Goal: Transaction & Acquisition: Obtain resource

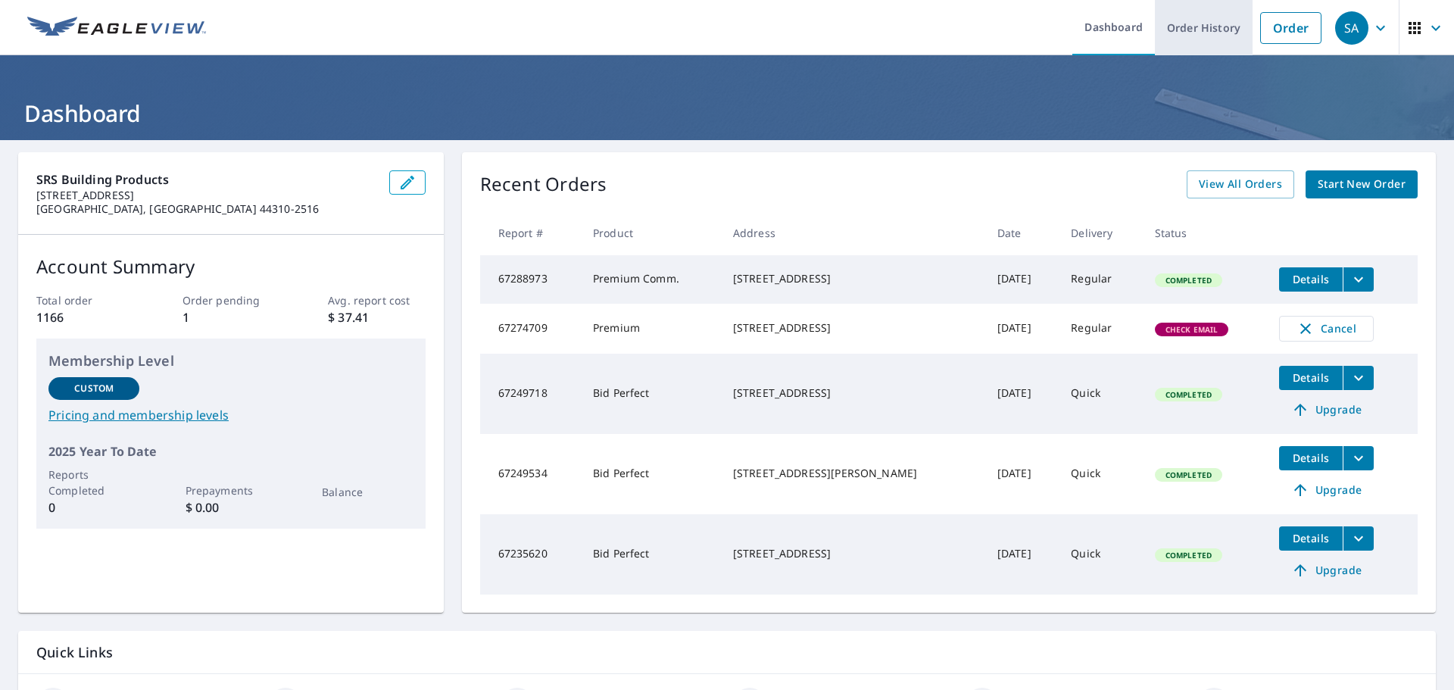
click at [1169, 28] on link "Order History" at bounding box center [1204, 27] width 98 height 55
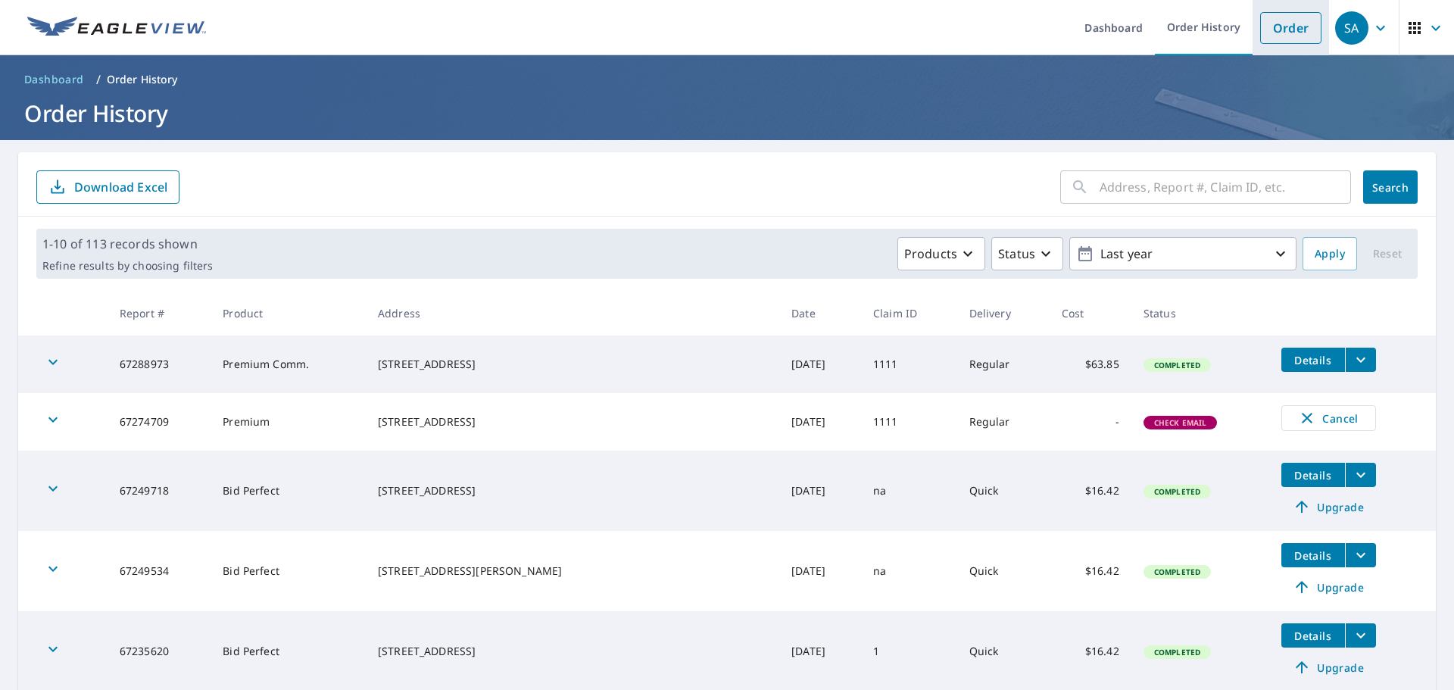
click at [1305, 23] on link "Order" at bounding box center [1290, 28] width 61 height 32
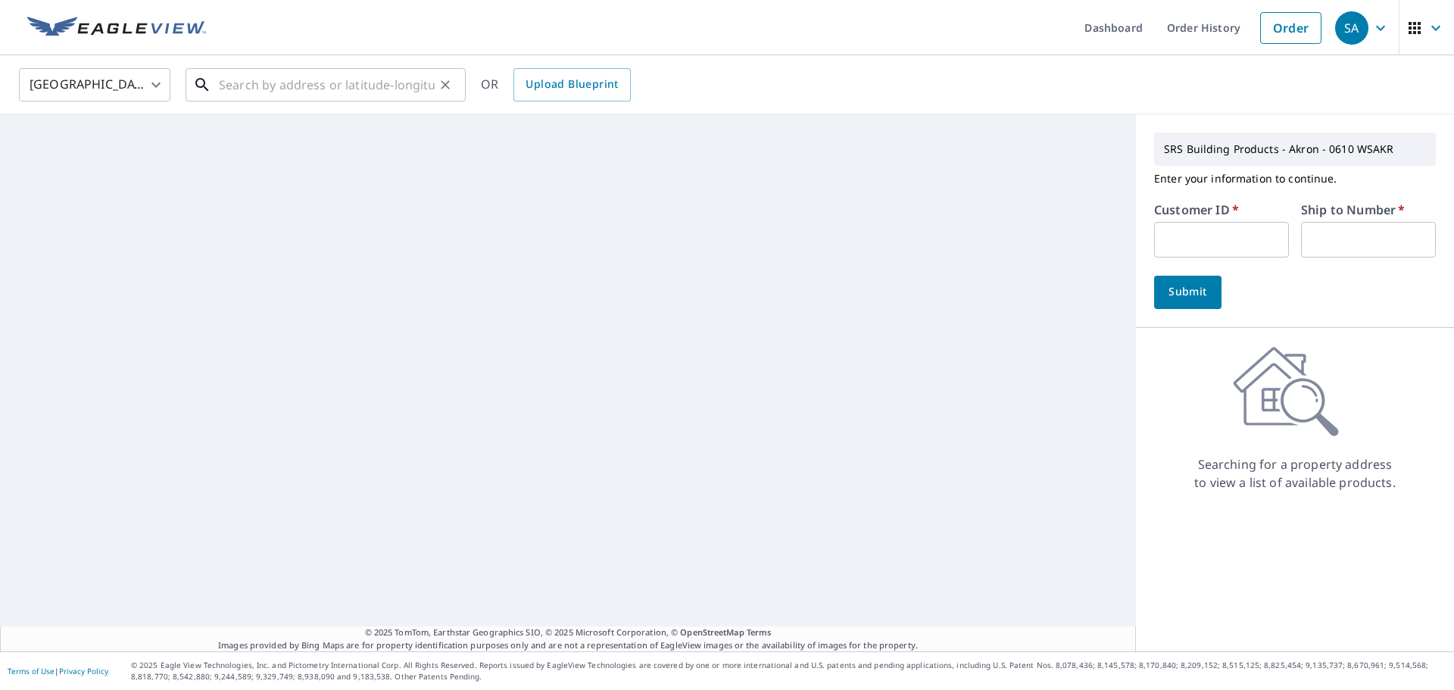
click at [311, 83] on input "text" at bounding box center [327, 85] width 216 height 42
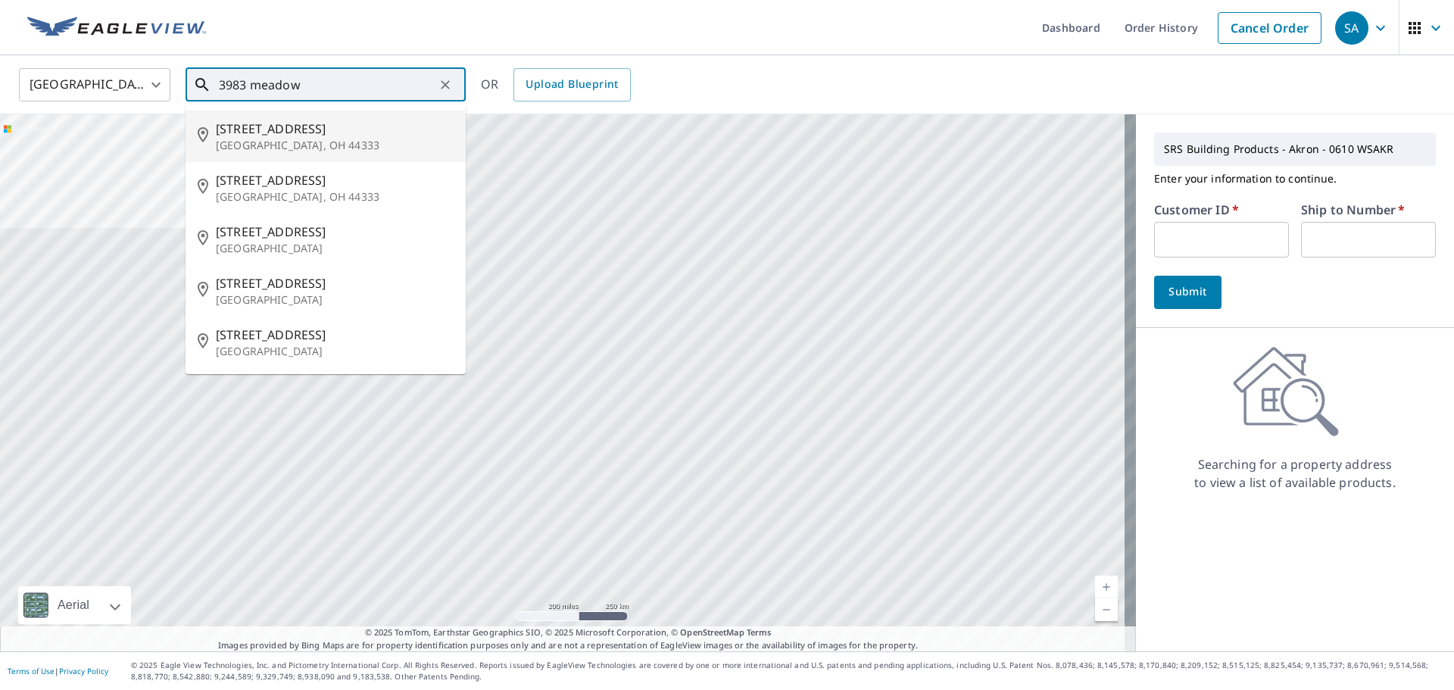
click at [293, 136] on span "[STREET_ADDRESS]" at bounding box center [335, 129] width 238 height 18
type input "3983 Meadowvale Ct Akron, OH 44333"
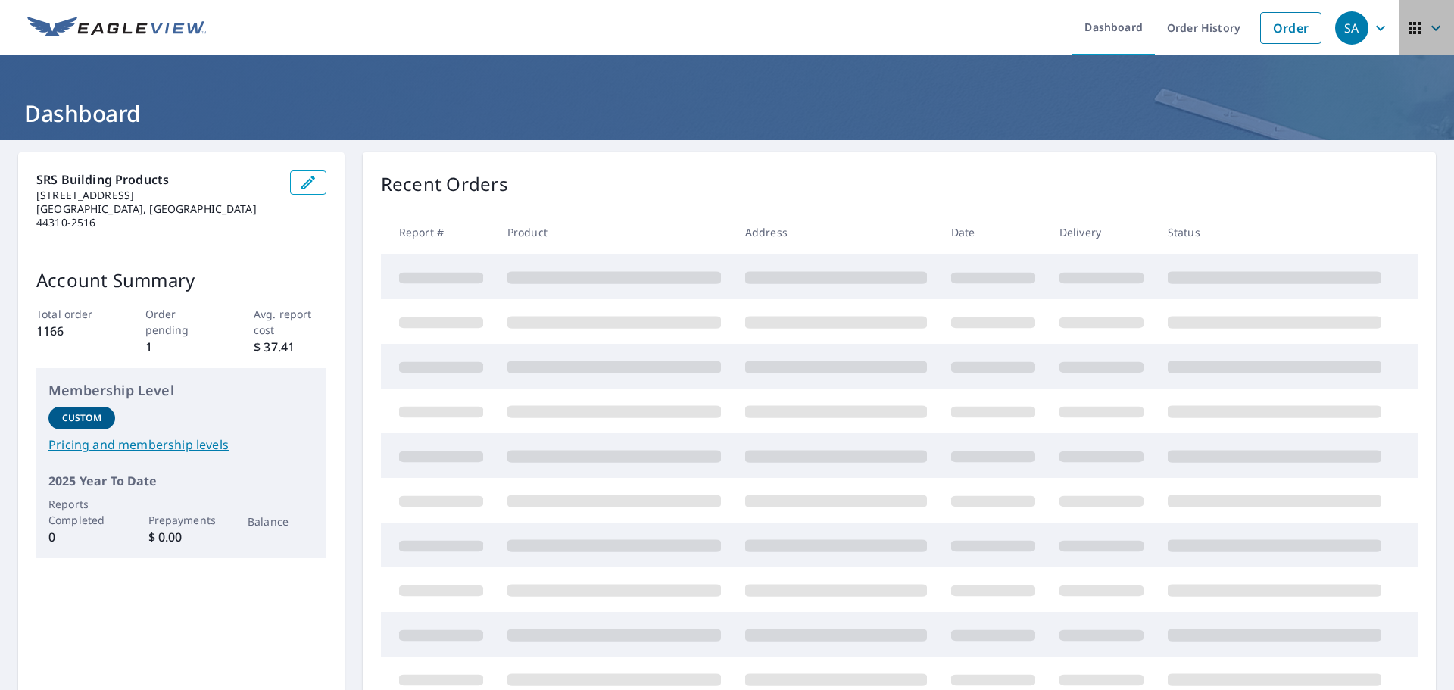
click at [1427, 24] on icon "button" at bounding box center [1436, 28] width 18 height 18
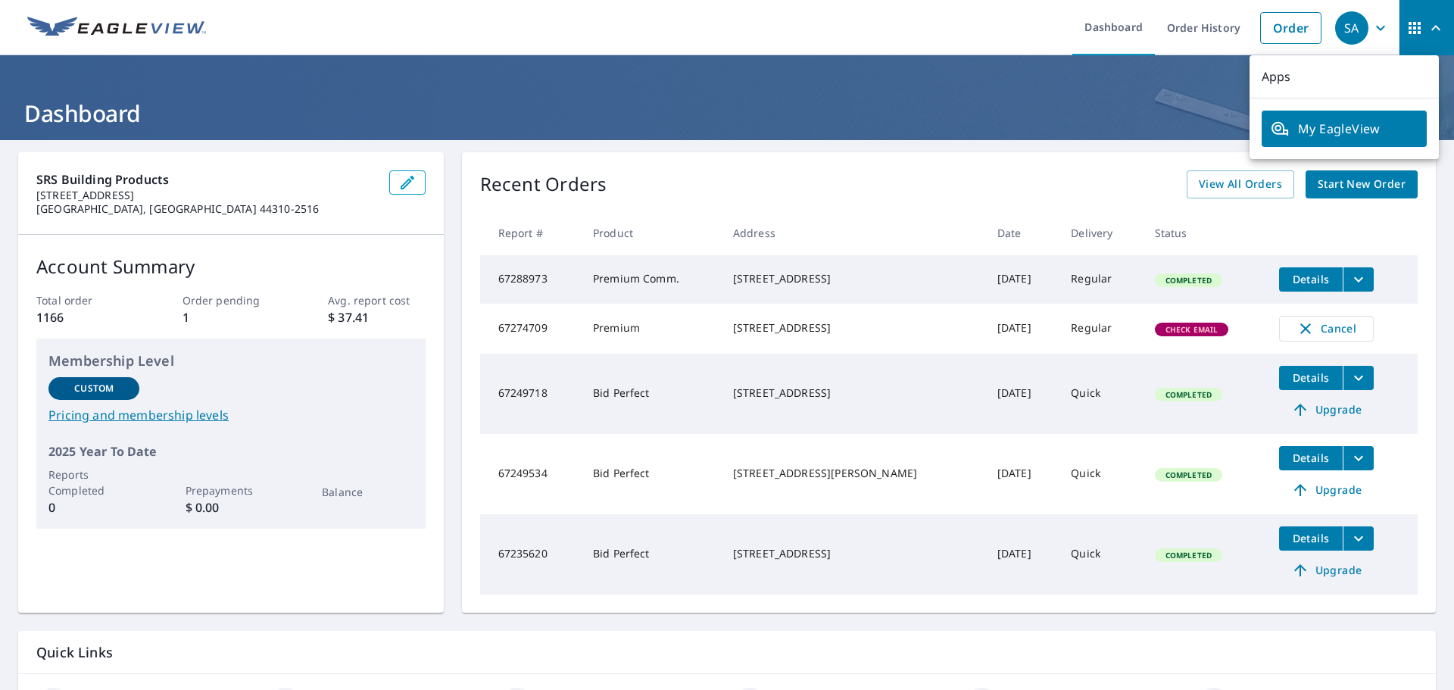
click at [1113, 130] on header "Dashboard" at bounding box center [727, 97] width 1454 height 85
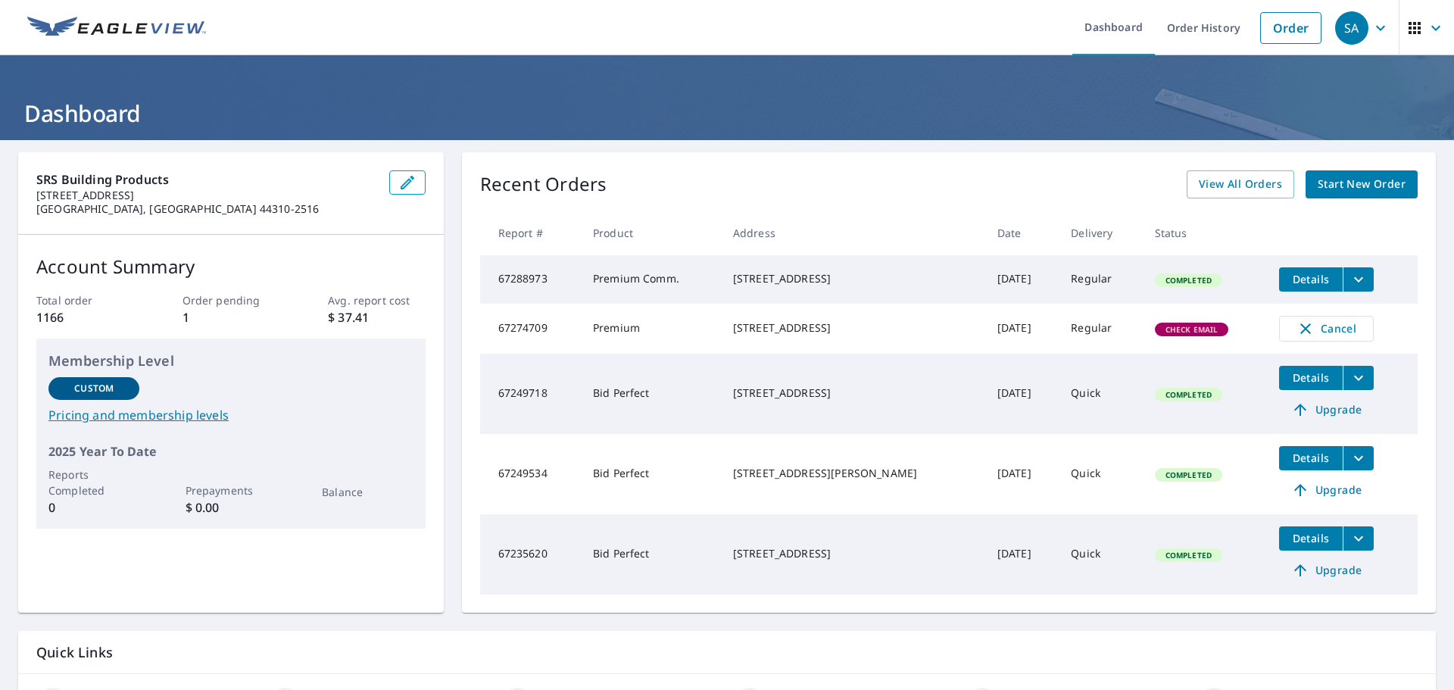
click at [1372, 24] on icon "button" at bounding box center [1381, 28] width 18 height 18
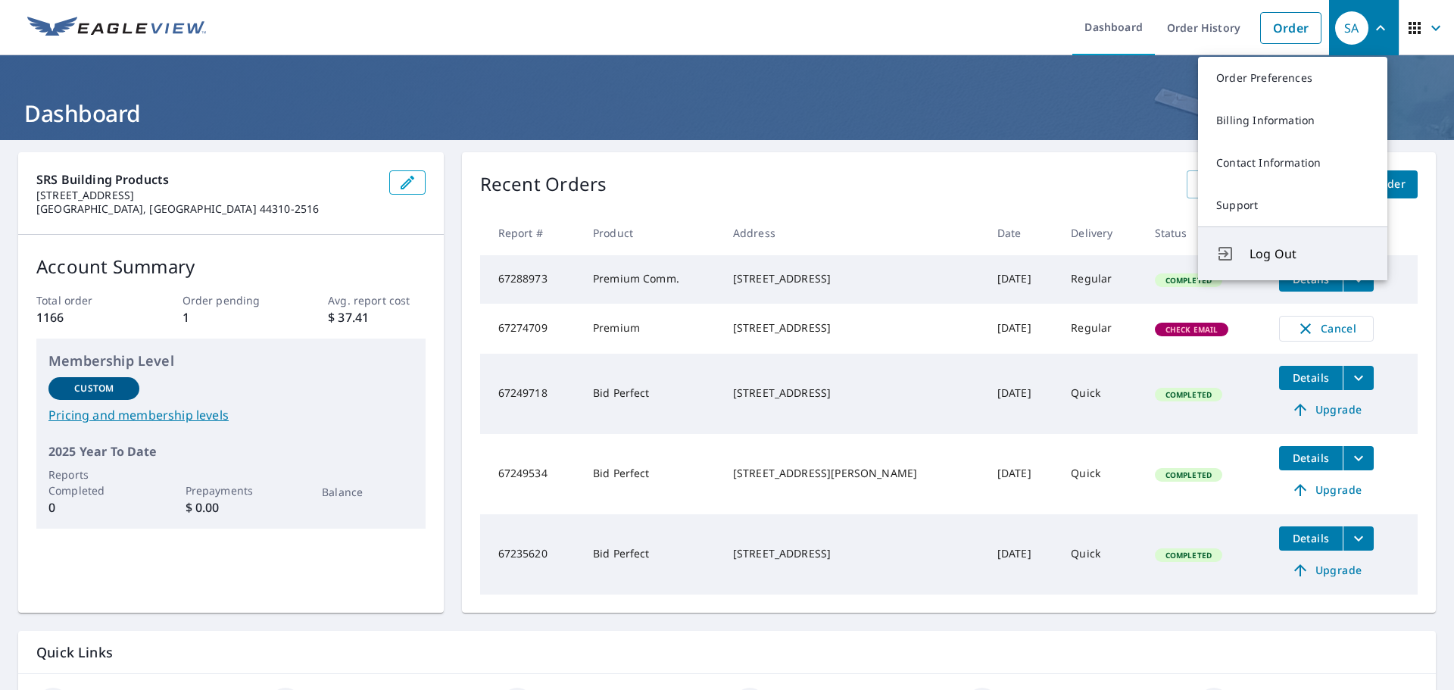
click at [1247, 255] on button "Log Out" at bounding box center [1292, 253] width 189 height 54
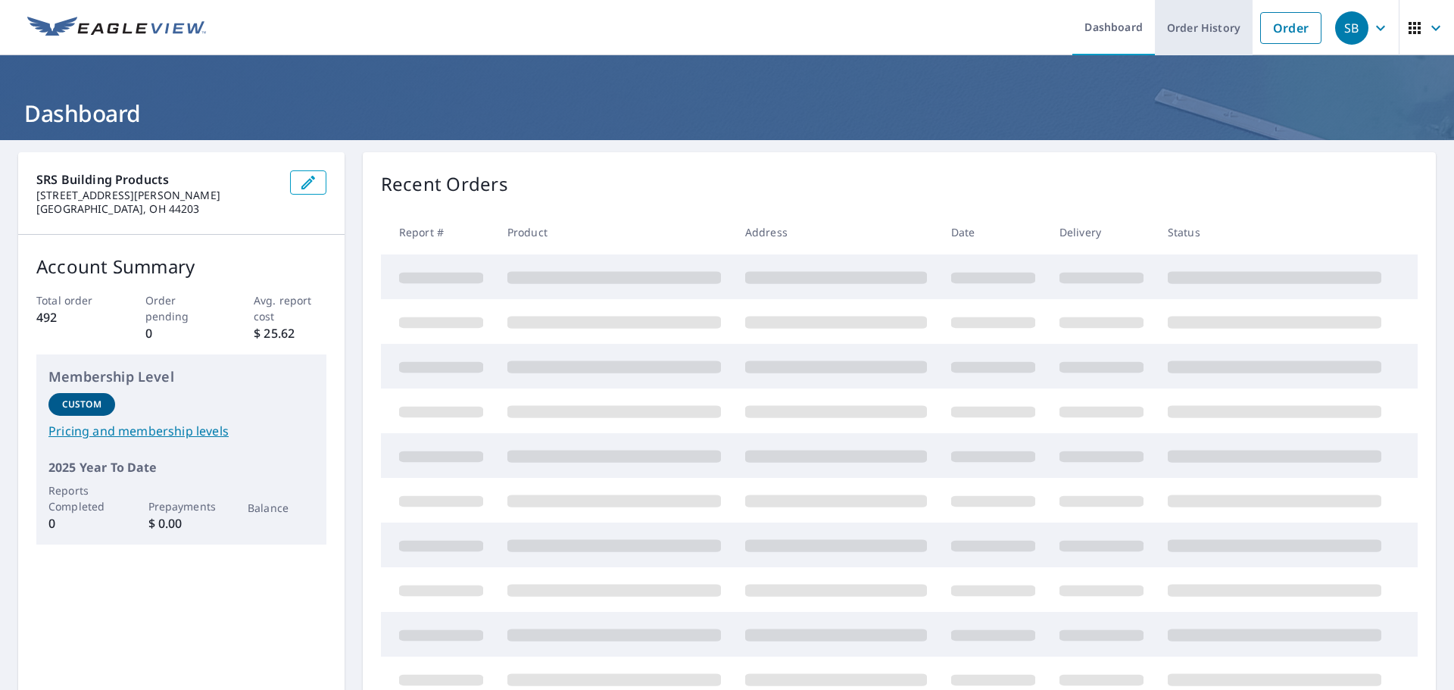
click at [1207, 31] on link "Order History" at bounding box center [1204, 27] width 98 height 55
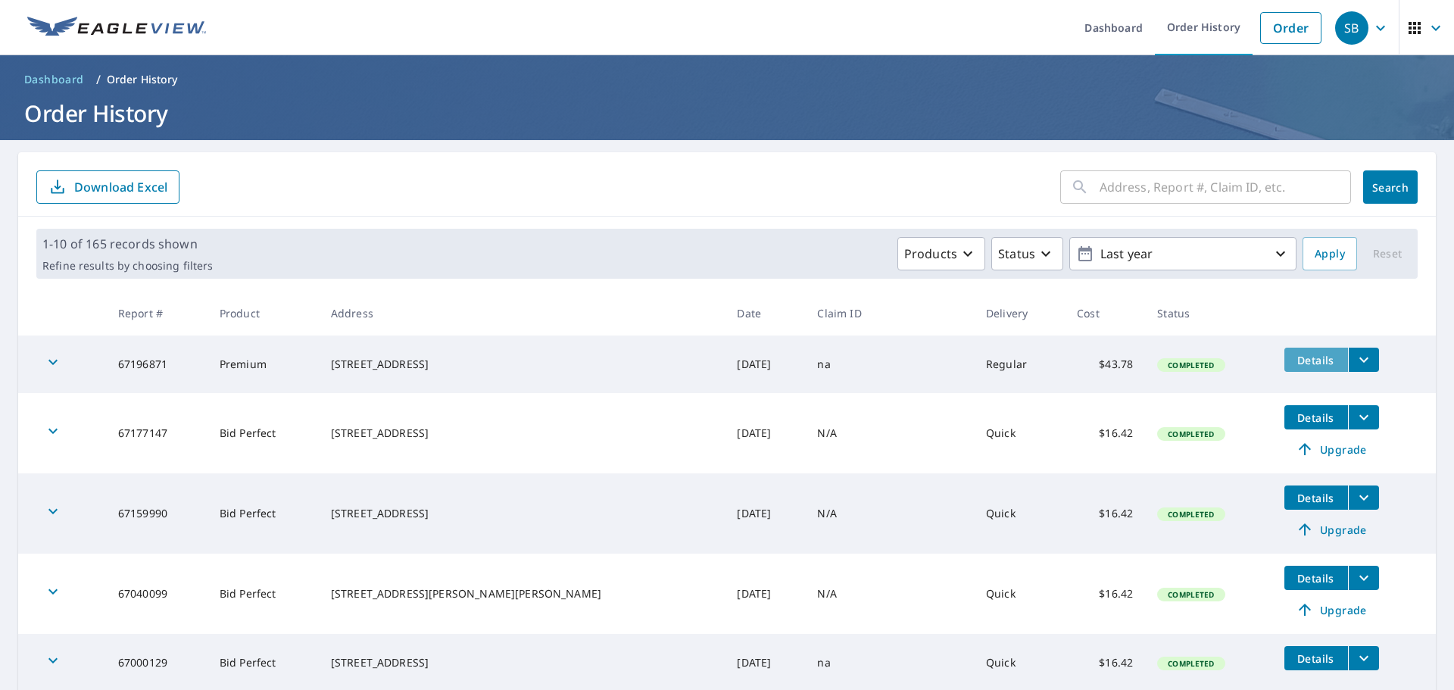
click at [1300, 358] on span "Details" at bounding box center [1316, 360] width 45 height 14
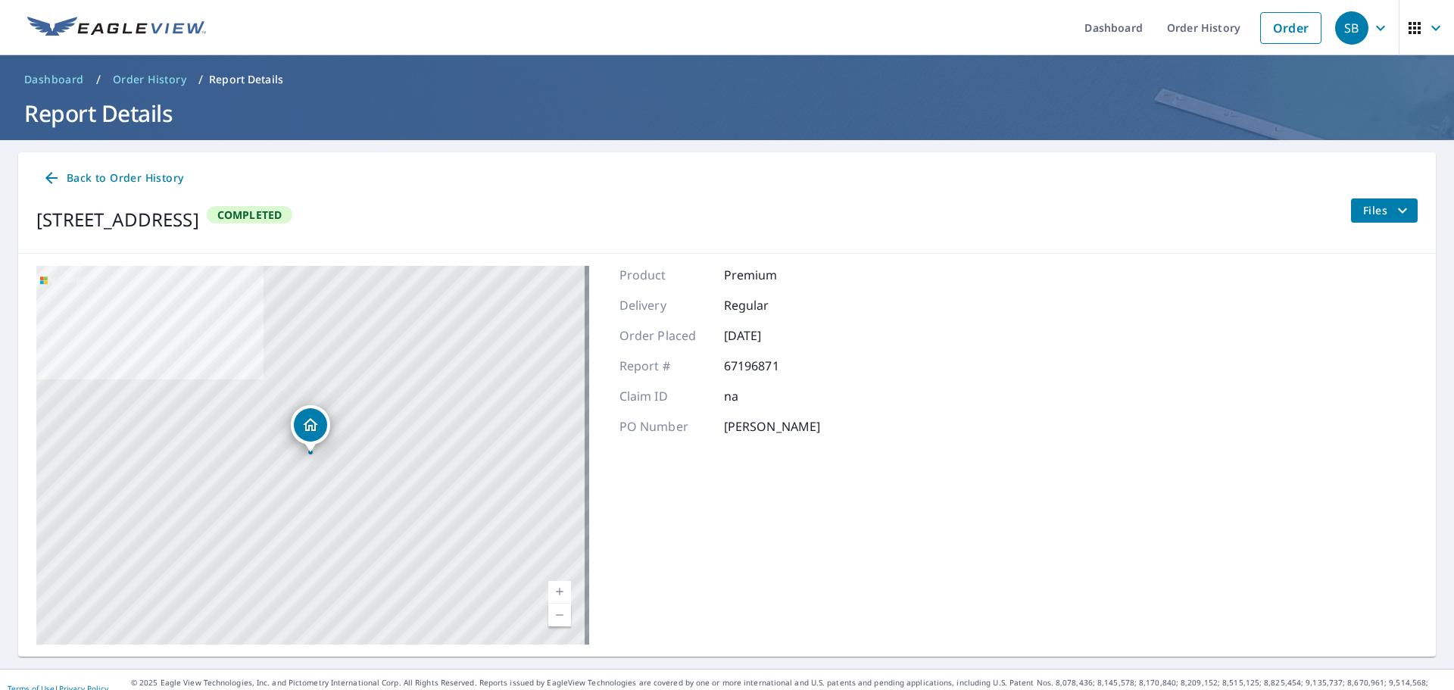
click at [1374, 210] on span "Files" at bounding box center [1387, 210] width 48 height 18
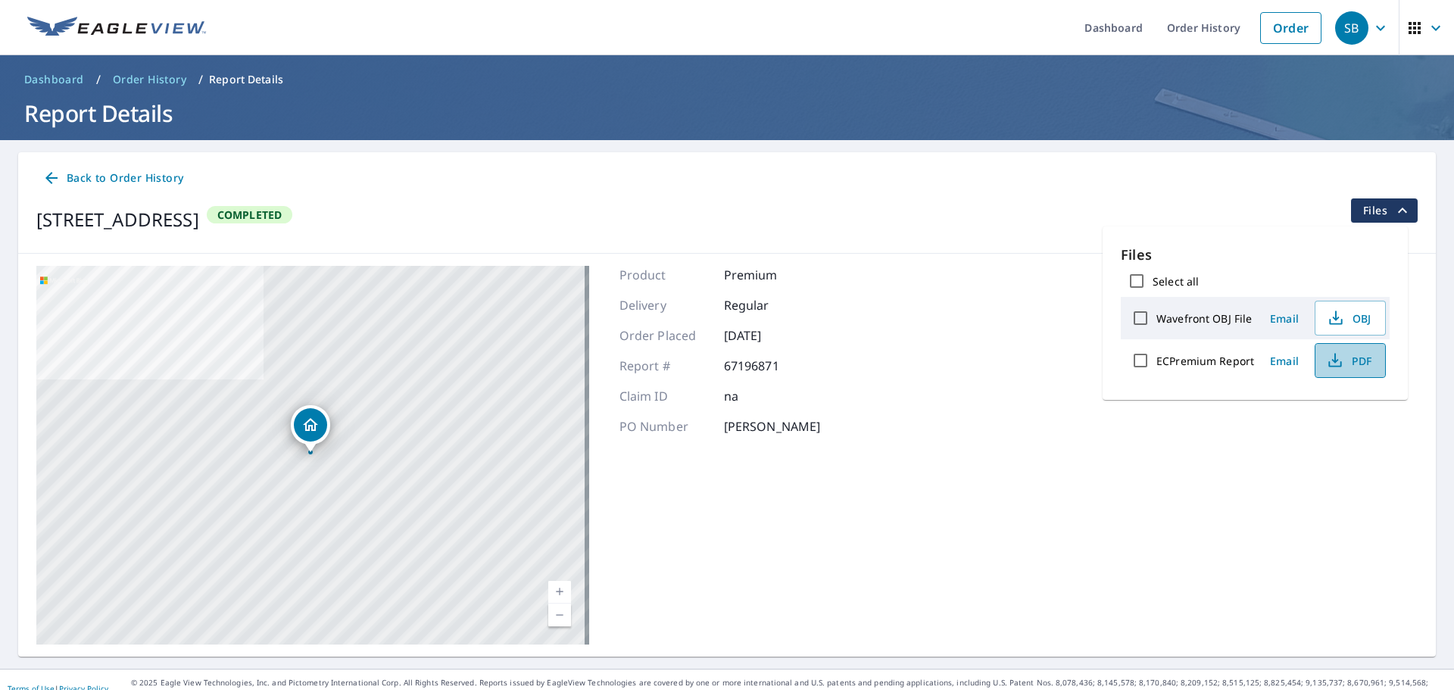
click at [1343, 358] on span "PDF" at bounding box center [1349, 360] width 48 height 18
